Goal: Find specific page/section: Find specific page/section

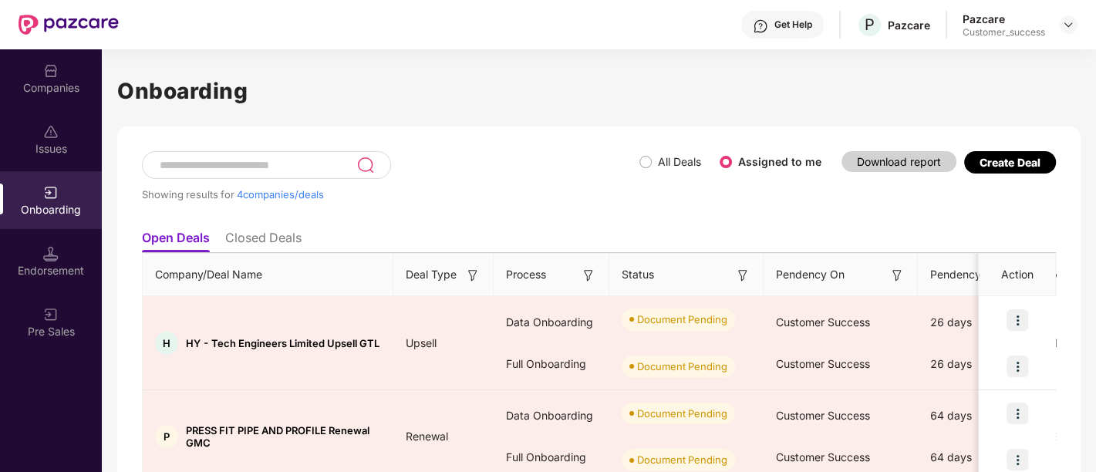
click at [59, 85] on div "Companies" at bounding box center [51, 87] width 102 height 15
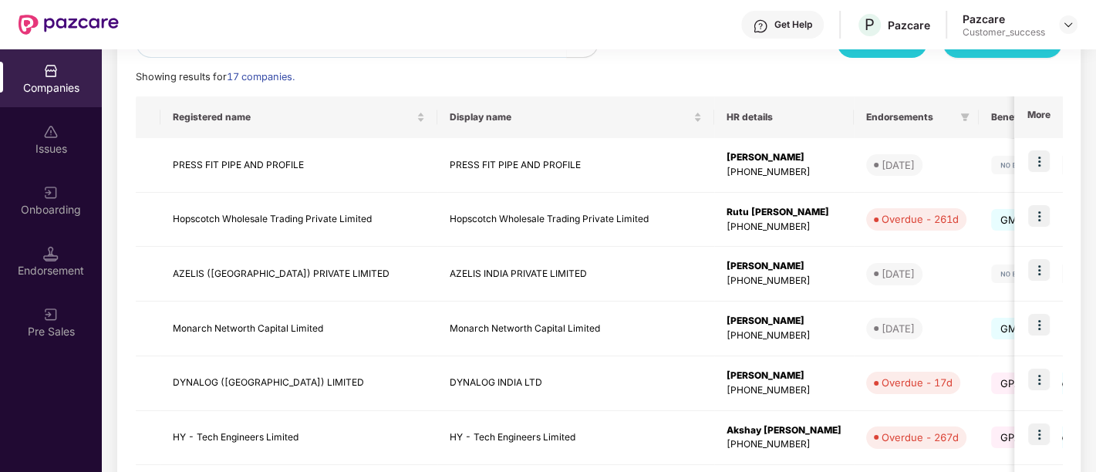
scroll to position [501, 0]
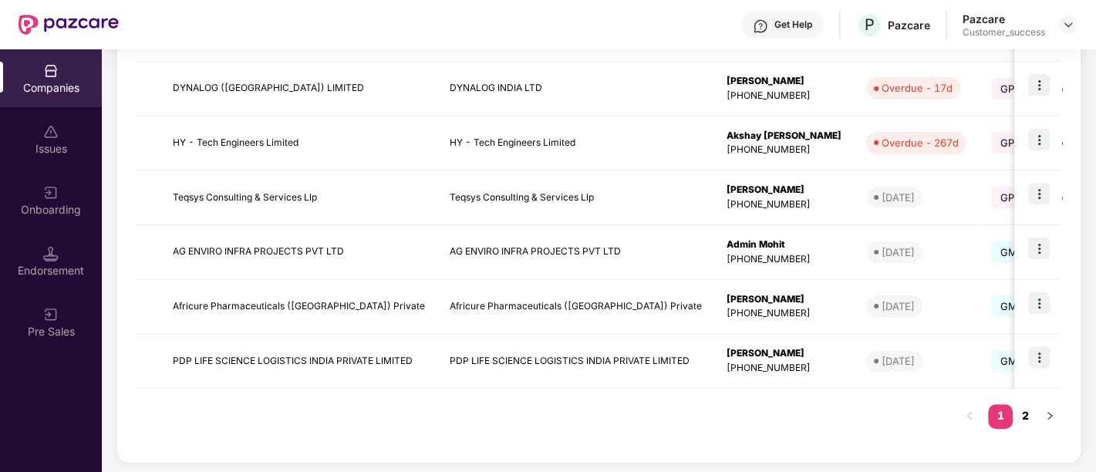
click at [1027, 413] on link "2" at bounding box center [1025, 415] width 25 height 23
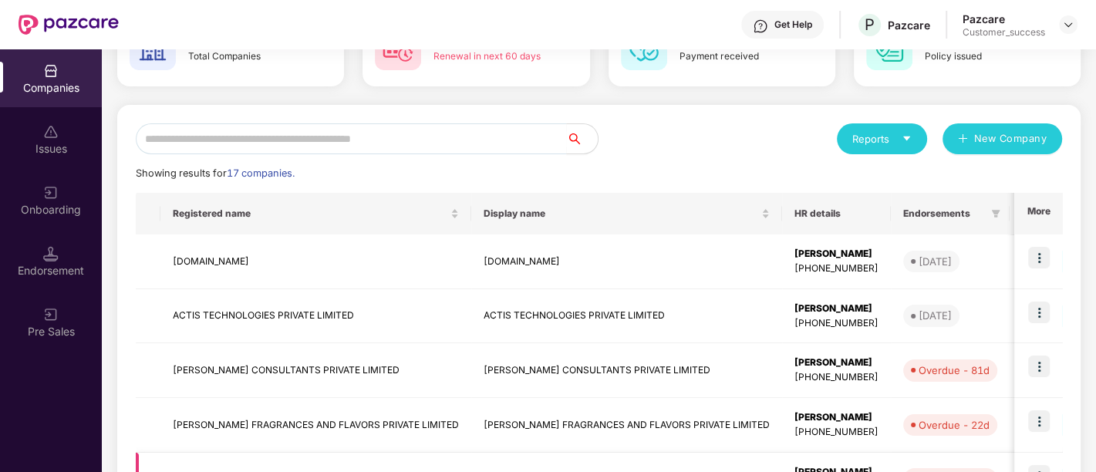
scroll to position [94, 0]
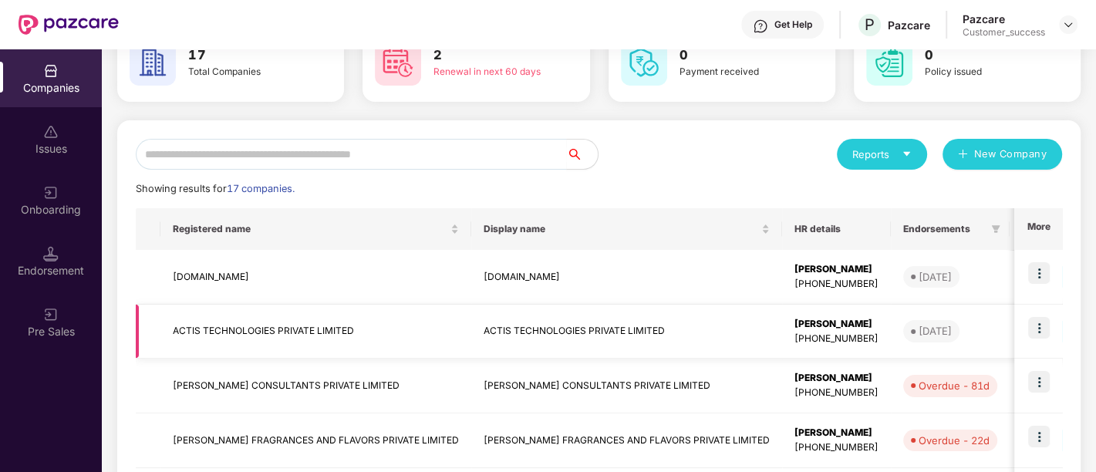
click at [1037, 331] on img at bounding box center [1039, 328] width 22 height 22
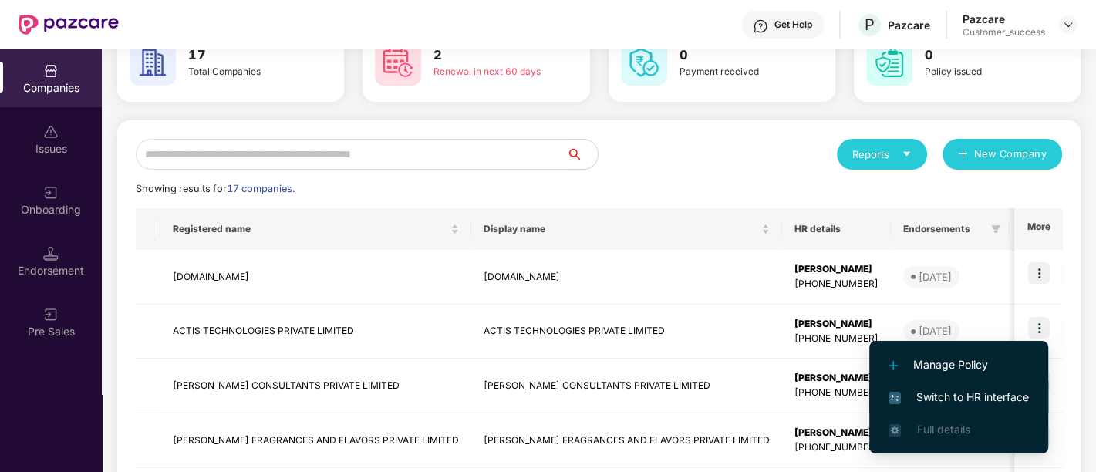
click at [970, 400] on span "Switch to HR interface" at bounding box center [959, 397] width 140 height 17
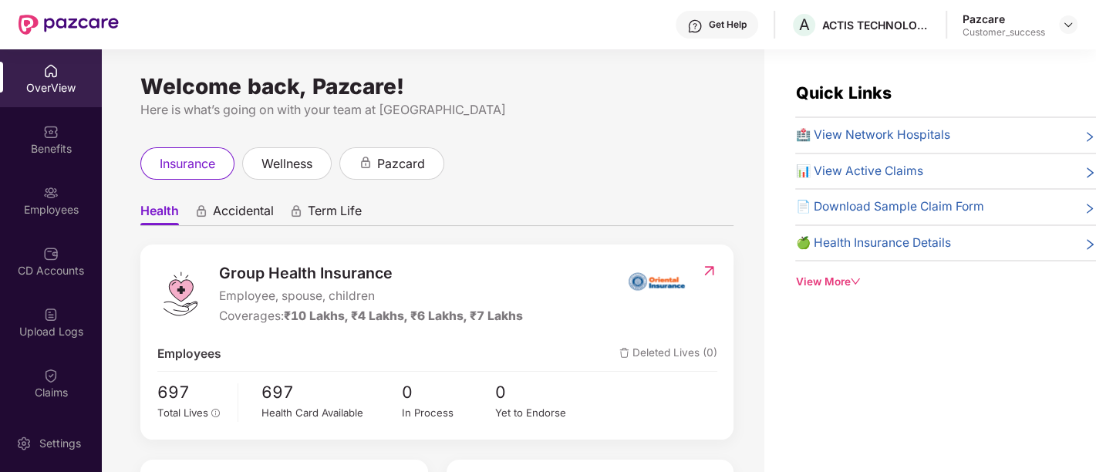
click at [37, 185] on div "Employees" at bounding box center [51, 200] width 102 height 58
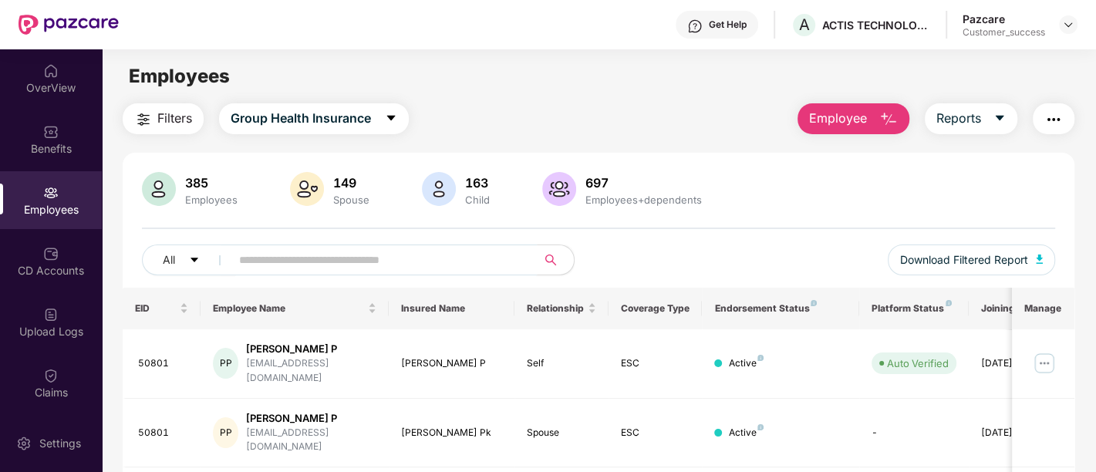
click at [319, 274] on span at bounding box center [379, 260] width 316 height 31
paste input "*****"
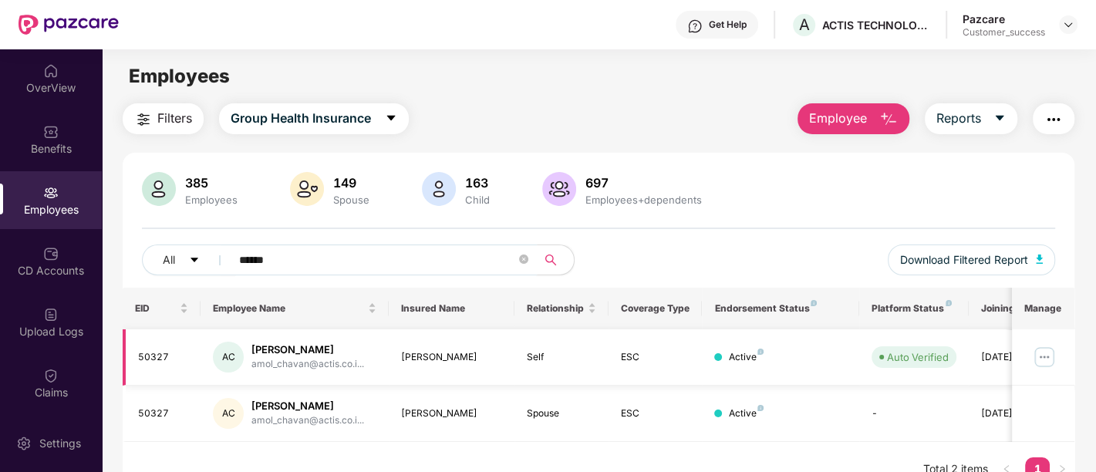
type input "*****"
click at [1042, 363] on img at bounding box center [1044, 357] width 25 height 25
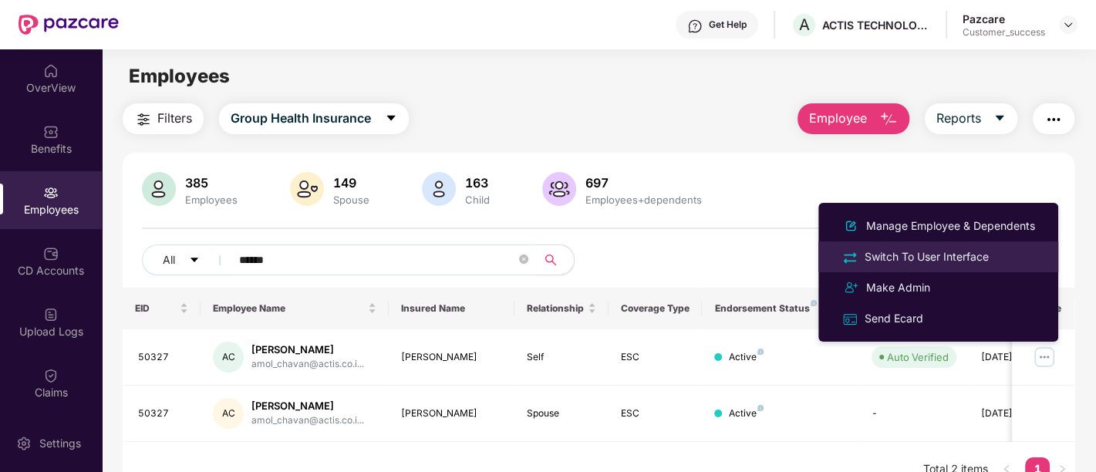
click at [927, 258] on div "Switch To User Interface" at bounding box center [927, 256] width 130 height 17
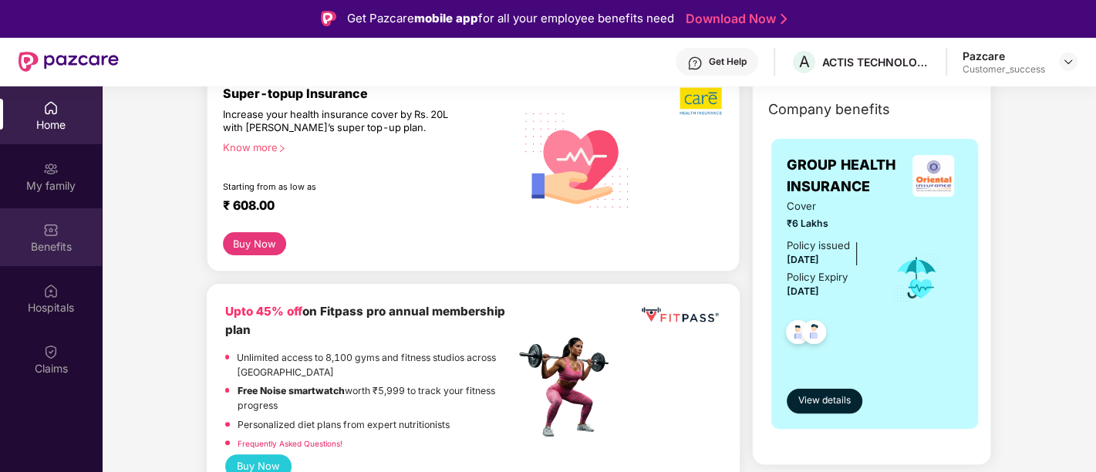
scroll to position [211, 0]
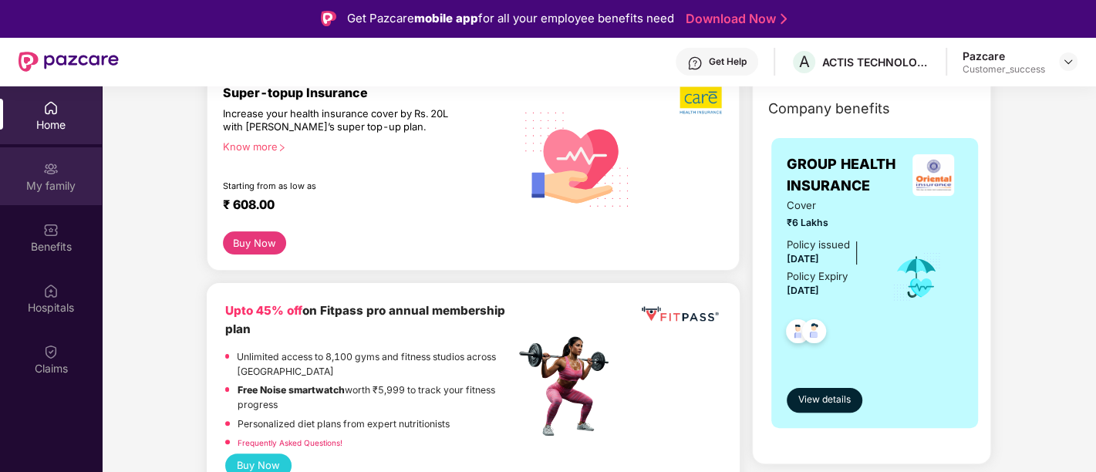
click at [62, 178] on div "My family" at bounding box center [51, 185] width 102 height 15
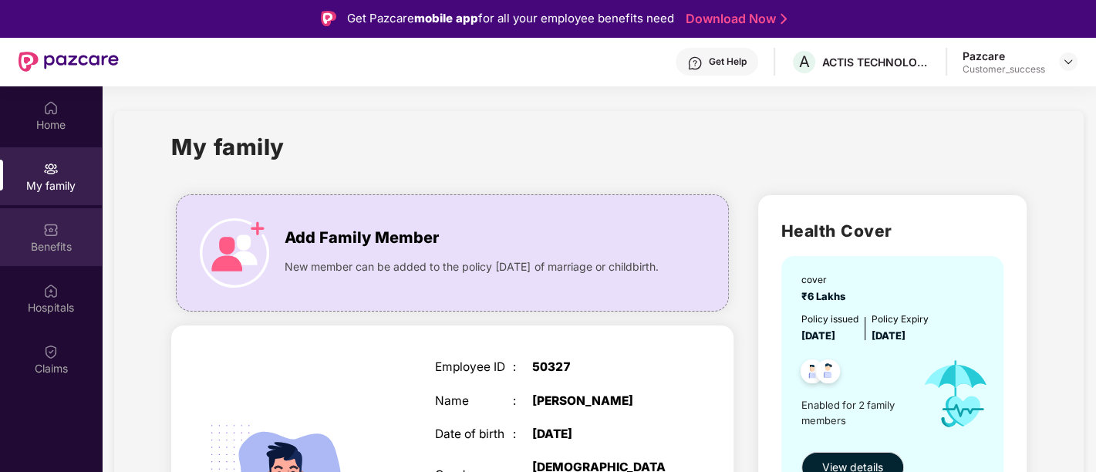
click at [56, 248] on div "Benefits" at bounding box center [51, 246] width 102 height 15
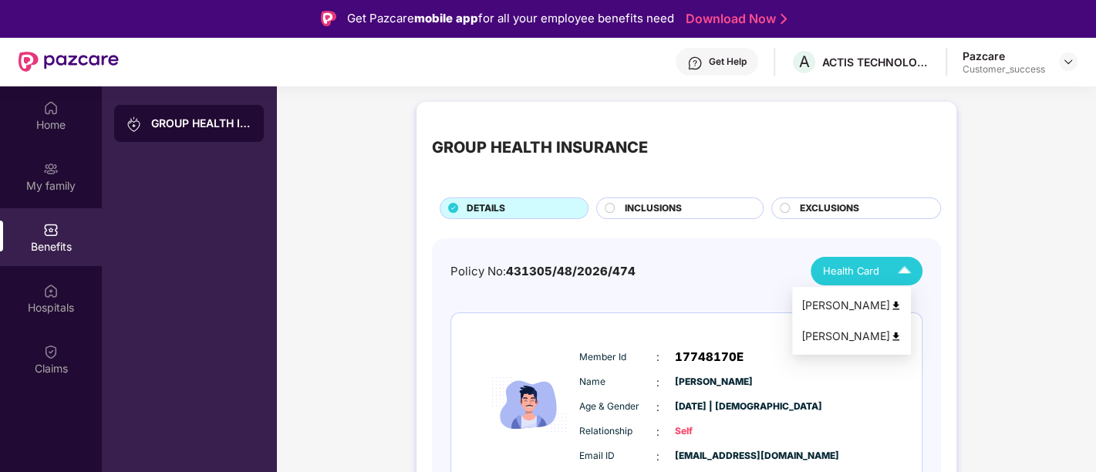
click at [859, 263] on span "Health Card" at bounding box center [851, 270] width 56 height 15
click at [902, 304] on img at bounding box center [896, 306] width 12 height 12
